Goal: Task Accomplishment & Management: Use online tool/utility

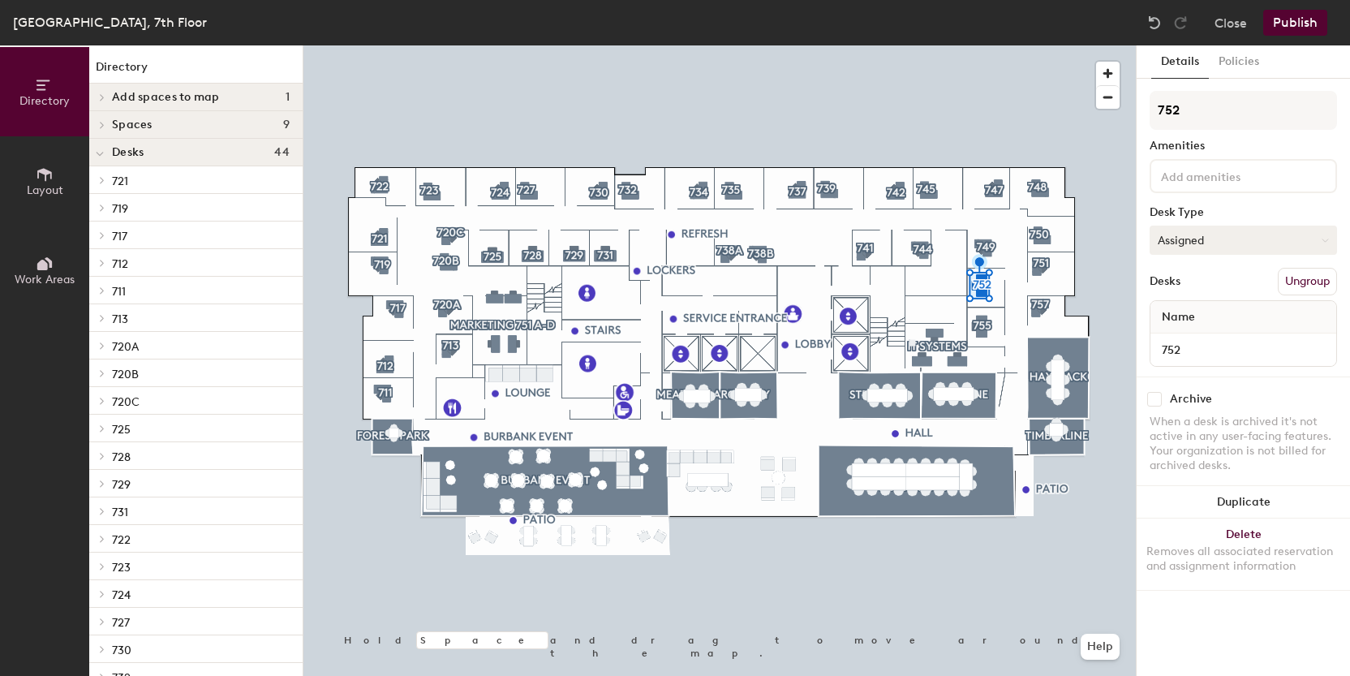
click at [1255, 232] on button "Assigned" at bounding box center [1243, 240] width 187 height 29
click at [1190, 335] on div "Hoteled" at bounding box center [1232, 339] width 162 height 24
click at [1239, 242] on button "Assigned" at bounding box center [1243, 240] width 187 height 29
click at [1202, 338] on div "Hoteled" at bounding box center [1232, 339] width 162 height 24
click at [1292, 23] on button "Publish" at bounding box center [1296, 23] width 64 height 26
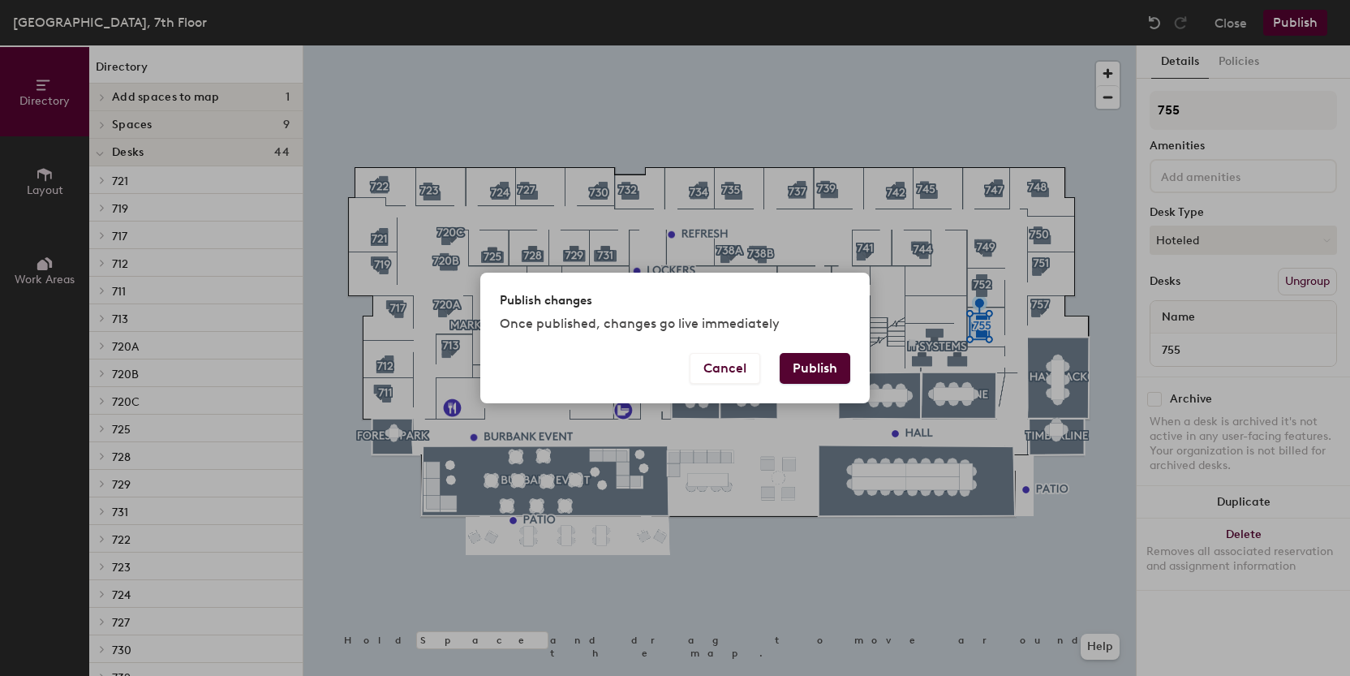
click at [823, 366] on button "Publish" at bounding box center [815, 368] width 71 height 31
